Goal: Task Accomplishment & Management: Manage account settings

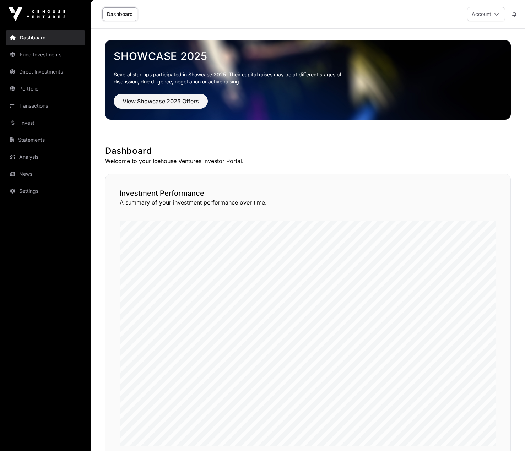
click at [42, 72] on link "Direct Investments" at bounding box center [46, 72] width 80 height 16
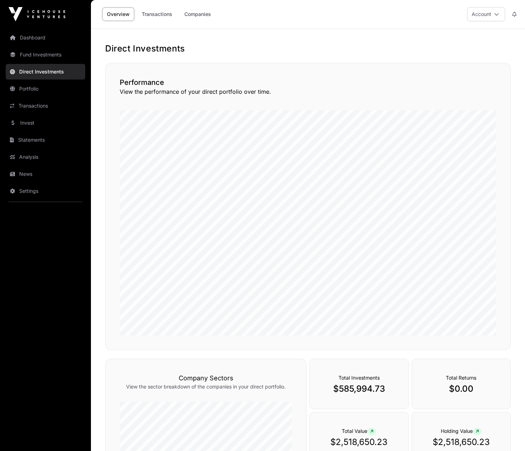
click at [198, 16] on link "Companies" at bounding box center [198, 13] width 36 height 13
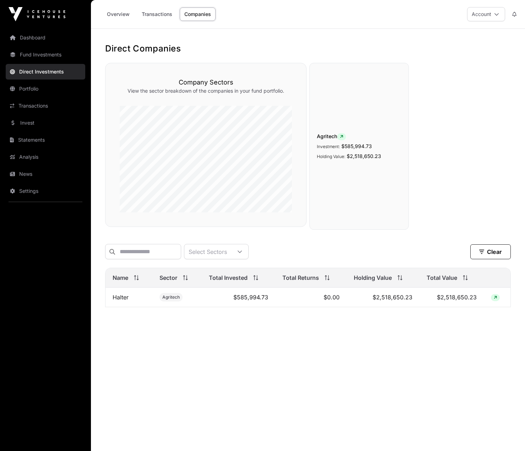
click at [494, 8] on button "Account" at bounding box center [486, 14] width 38 height 14
click at [437, 104] on link "Sign Out" at bounding box center [459, 105] width 87 height 13
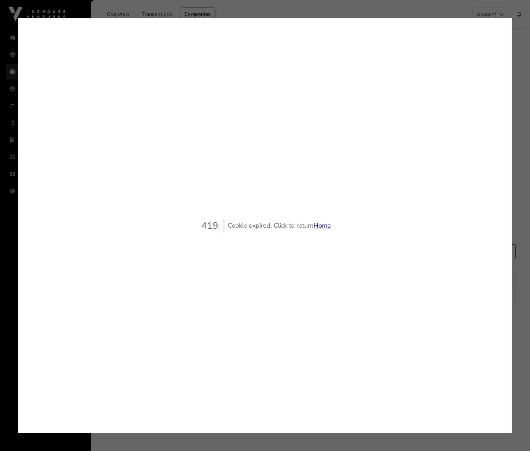
click at [317, 224] on link "Home" at bounding box center [321, 225] width 17 height 9
